Goal: Task Accomplishment & Management: Manage account settings

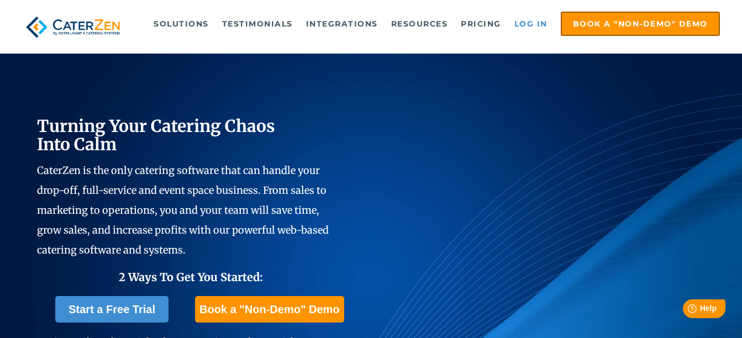
click at [520, 20] on link "Log in" at bounding box center [531, 24] width 44 height 22
click at [529, 26] on link "Log in" at bounding box center [531, 24] width 44 height 22
click at [543, 26] on link "Log in" at bounding box center [531, 24] width 44 height 22
